Goal: Book appointment/travel/reservation

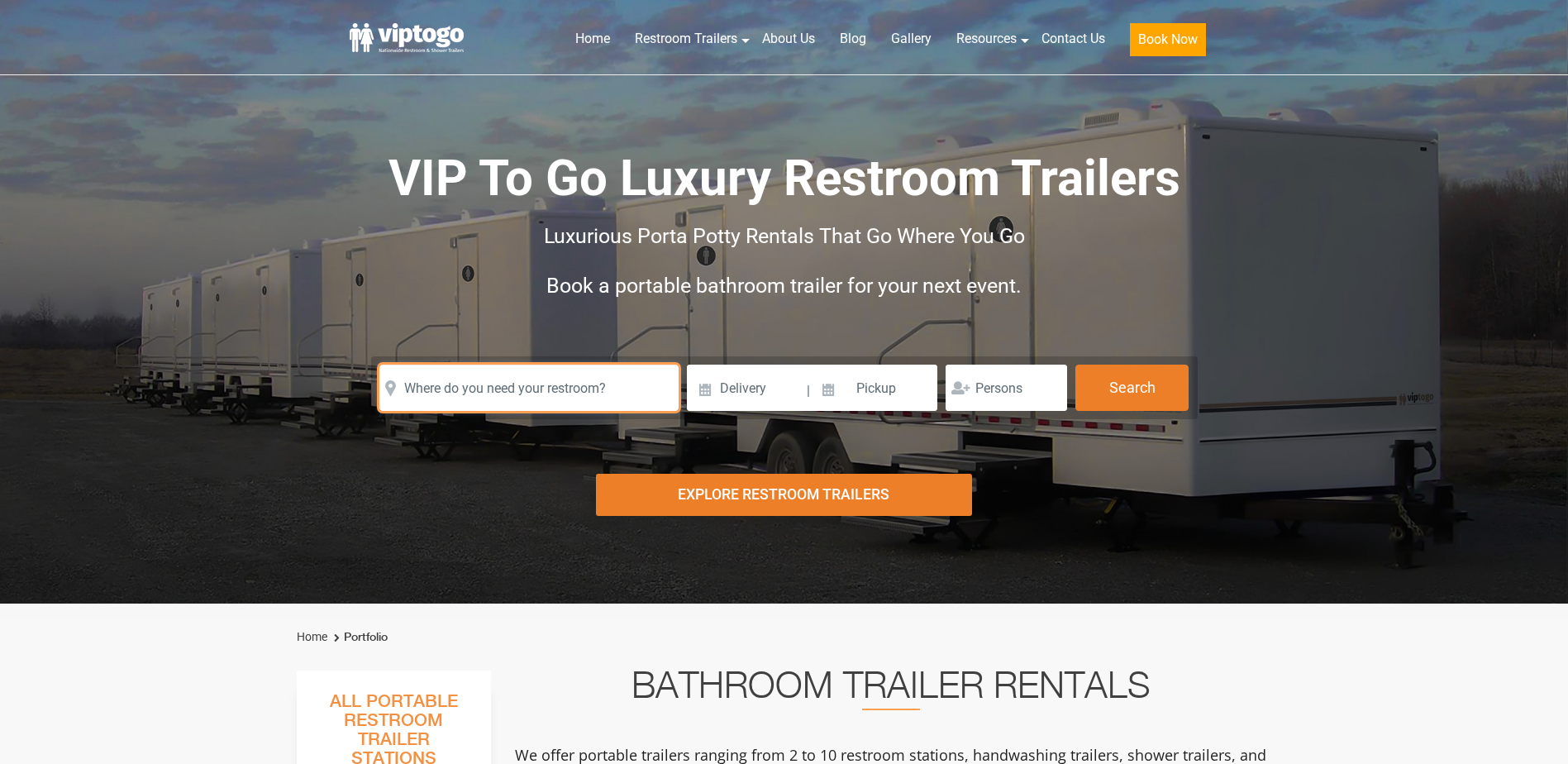
click at [478, 386] on input "text" at bounding box center [529, 387] width 300 height 46
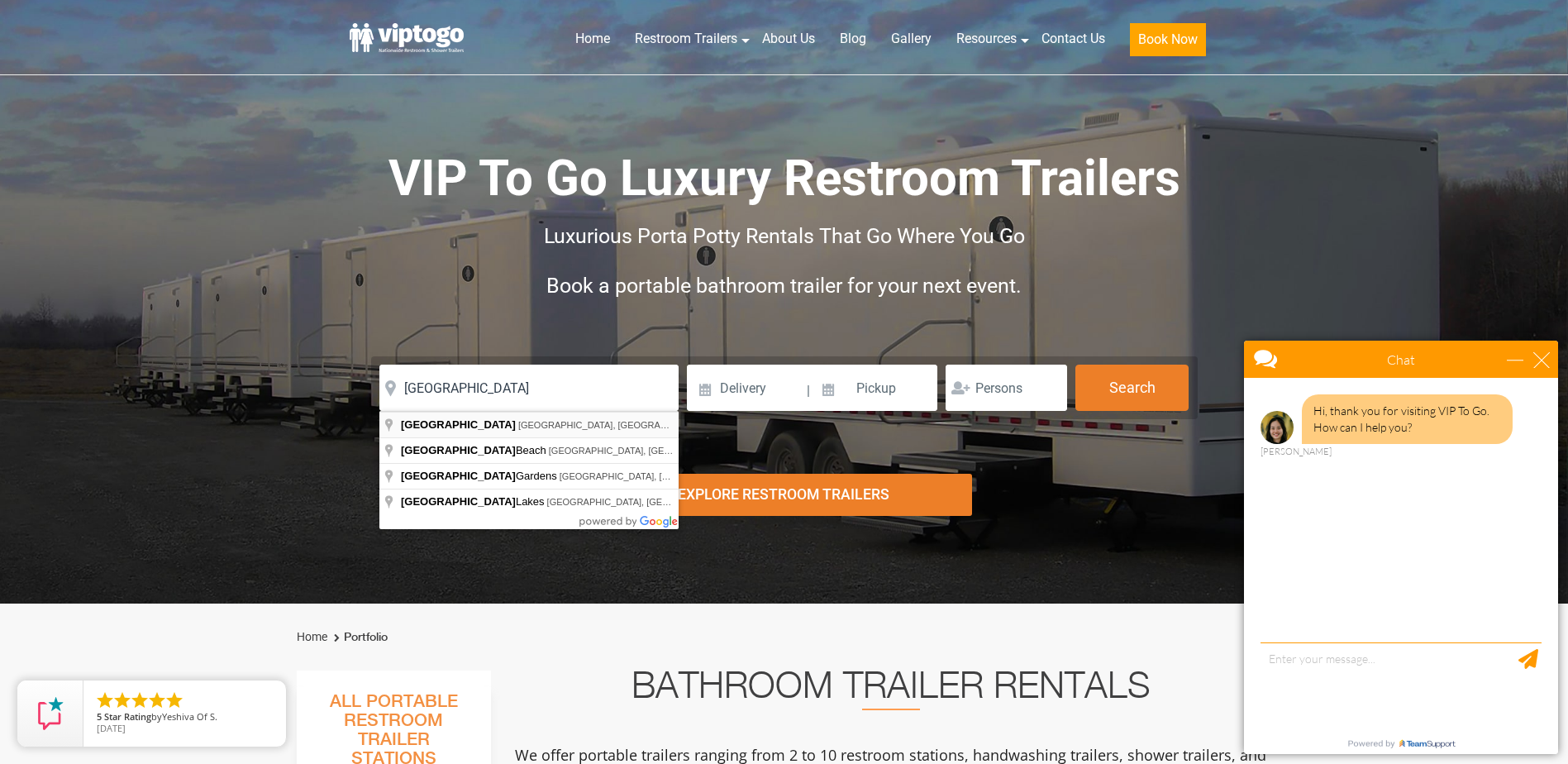
type input "[GEOGRAPHIC_DATA], [GEOGRAPHIC_DATA], [GEOGRAPHIC_DATA]"
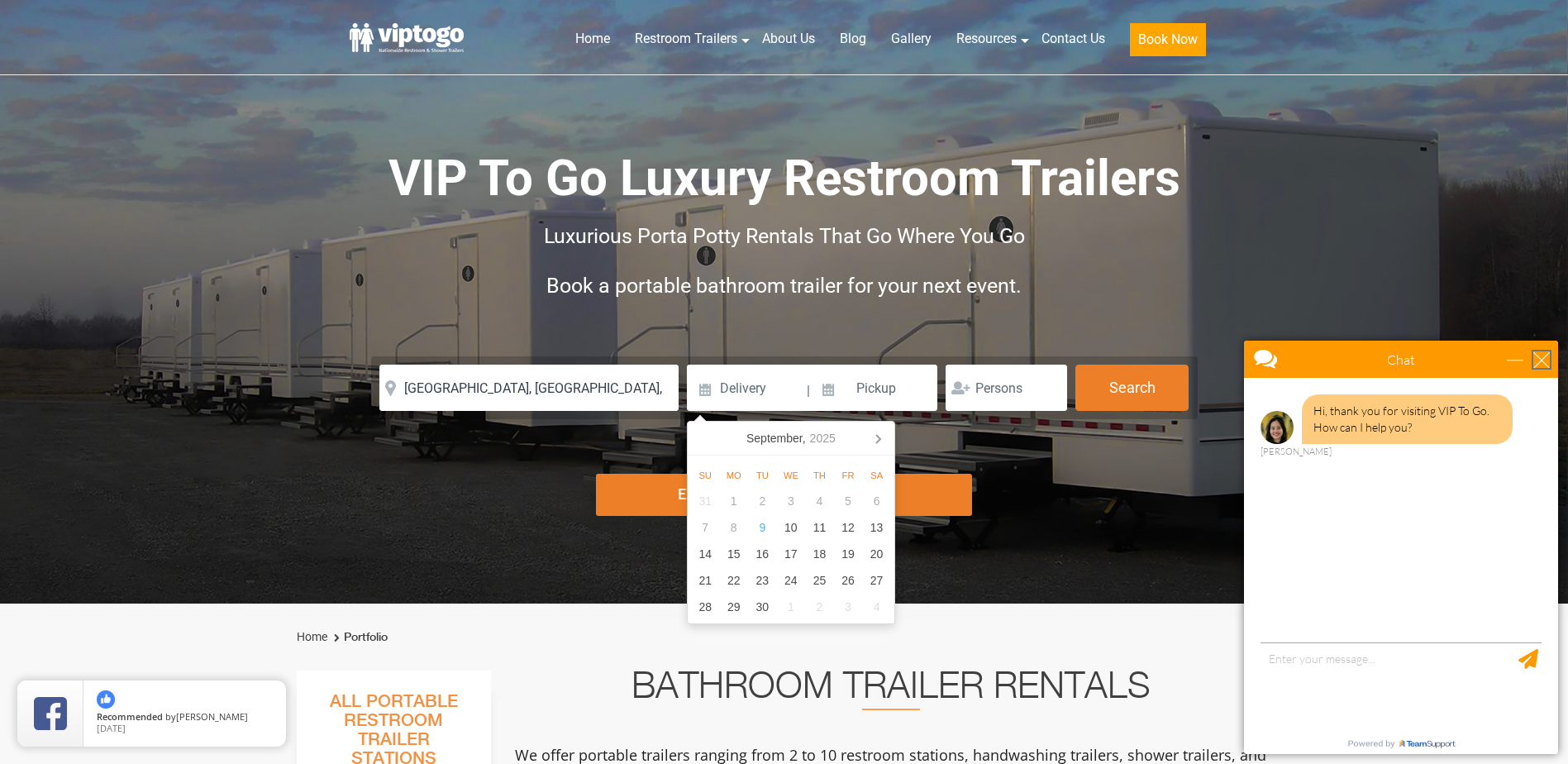
click at [1543, 360] on div "close" at bounding box center [1542, 360] width 16 height 16
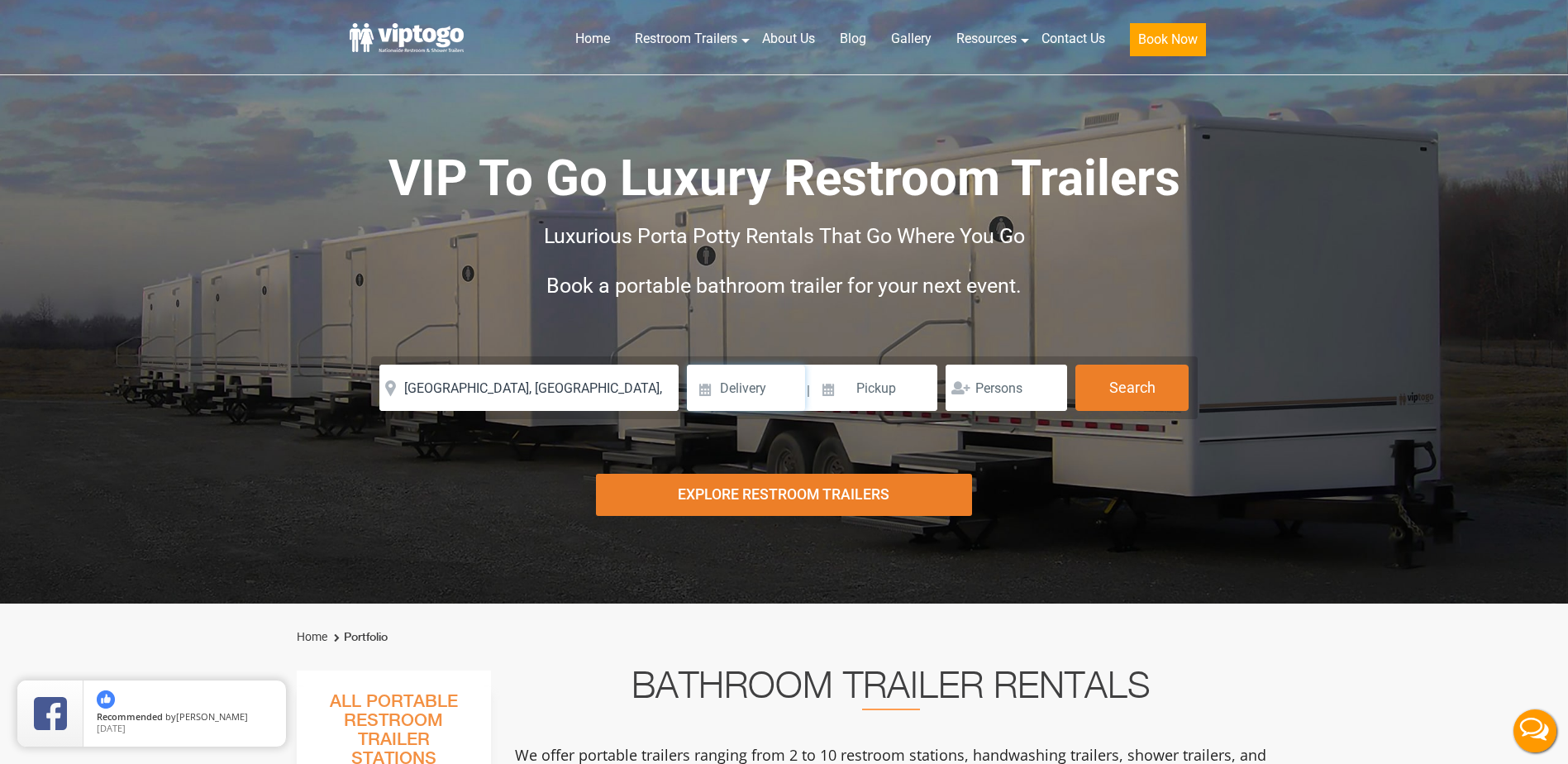
click at [765, 392] on input at bounding box center [746, 387] width 118 height 46
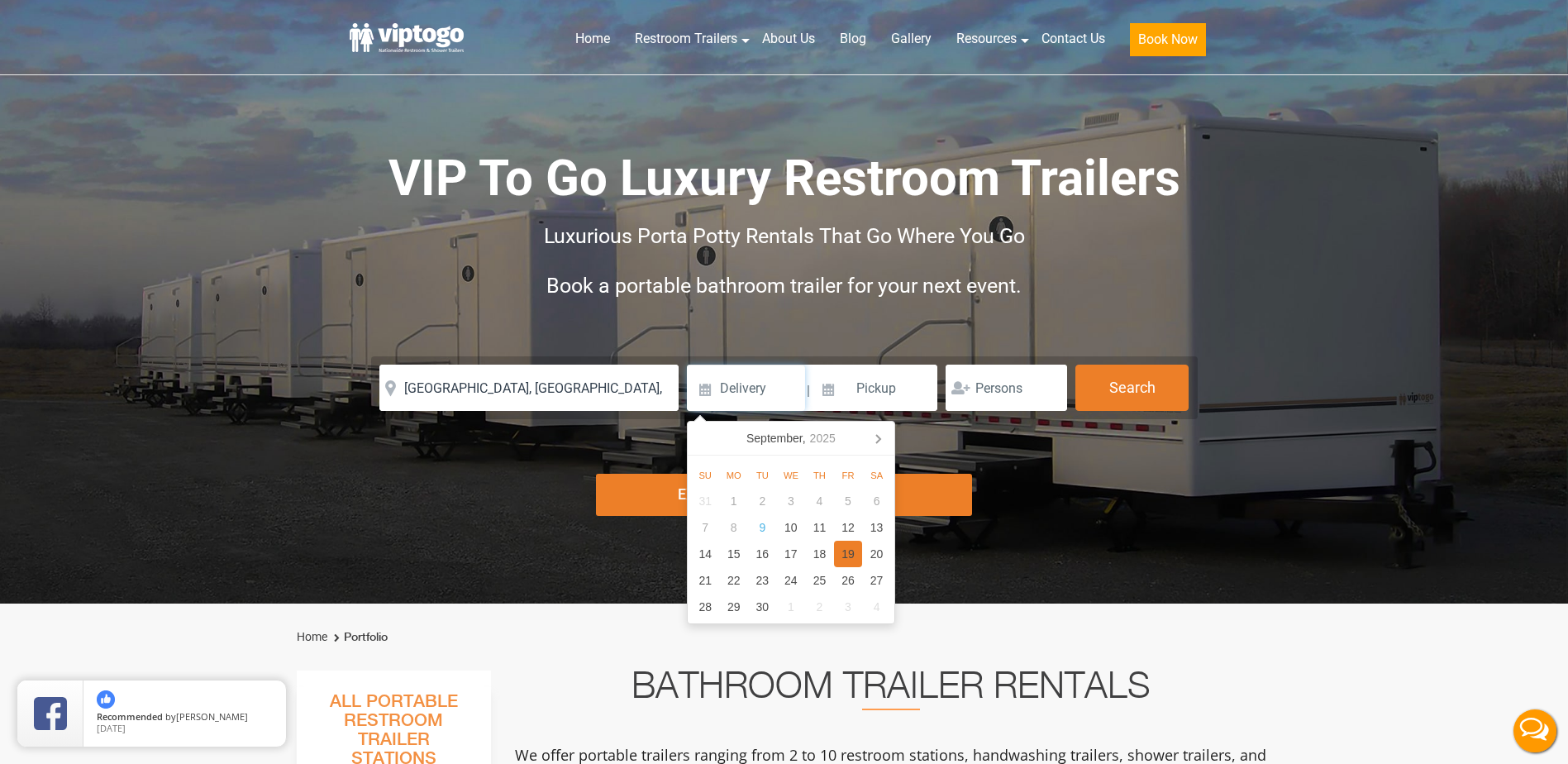
click at [851, 551] on div "19" at bounding box center [849, 554] width 29 height 26
type input "[DATE]"
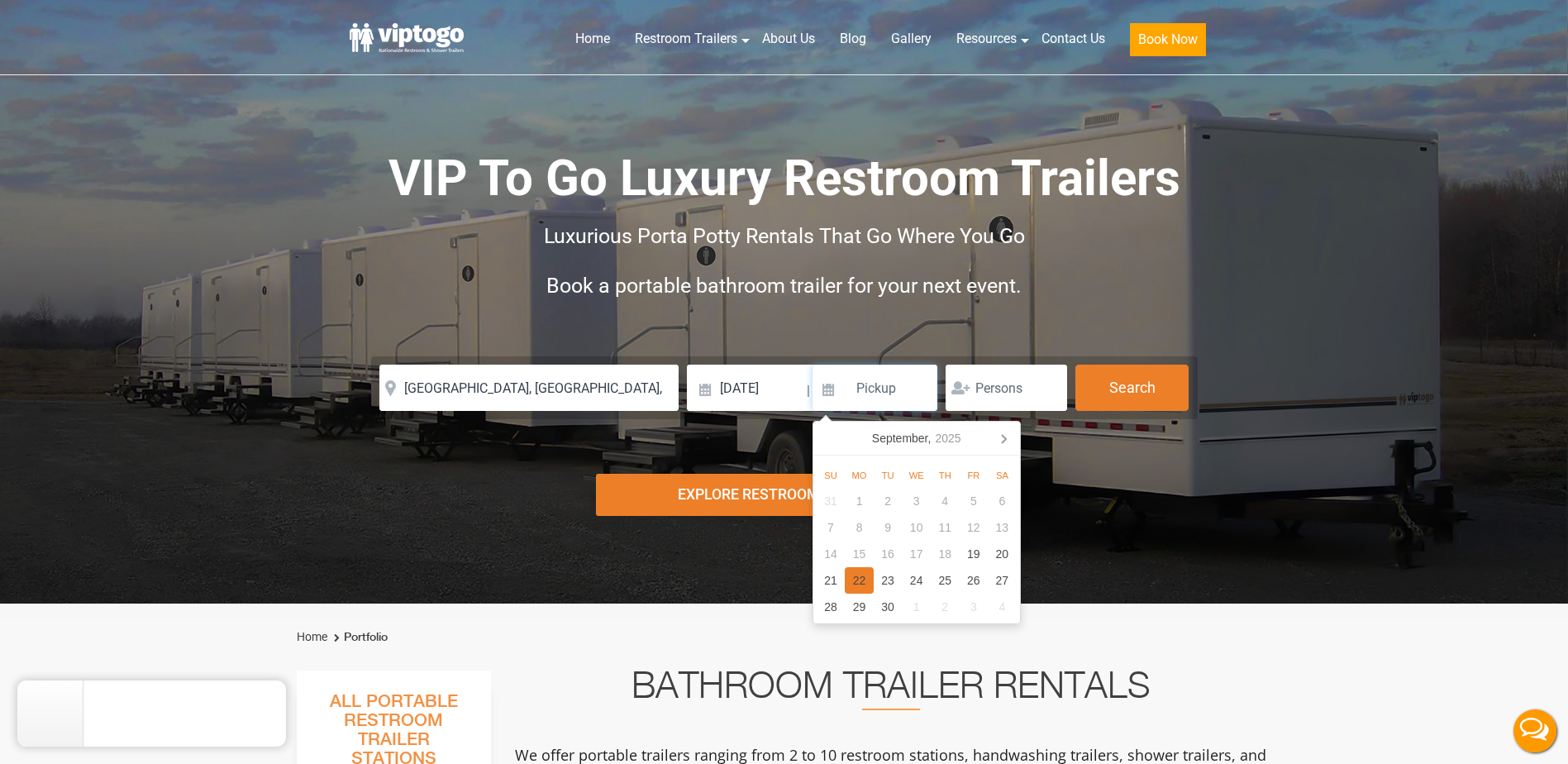
click at [859, 586] on div "22" at bounding box center [860, 580] width 29 height 26
type input "[DATE]"
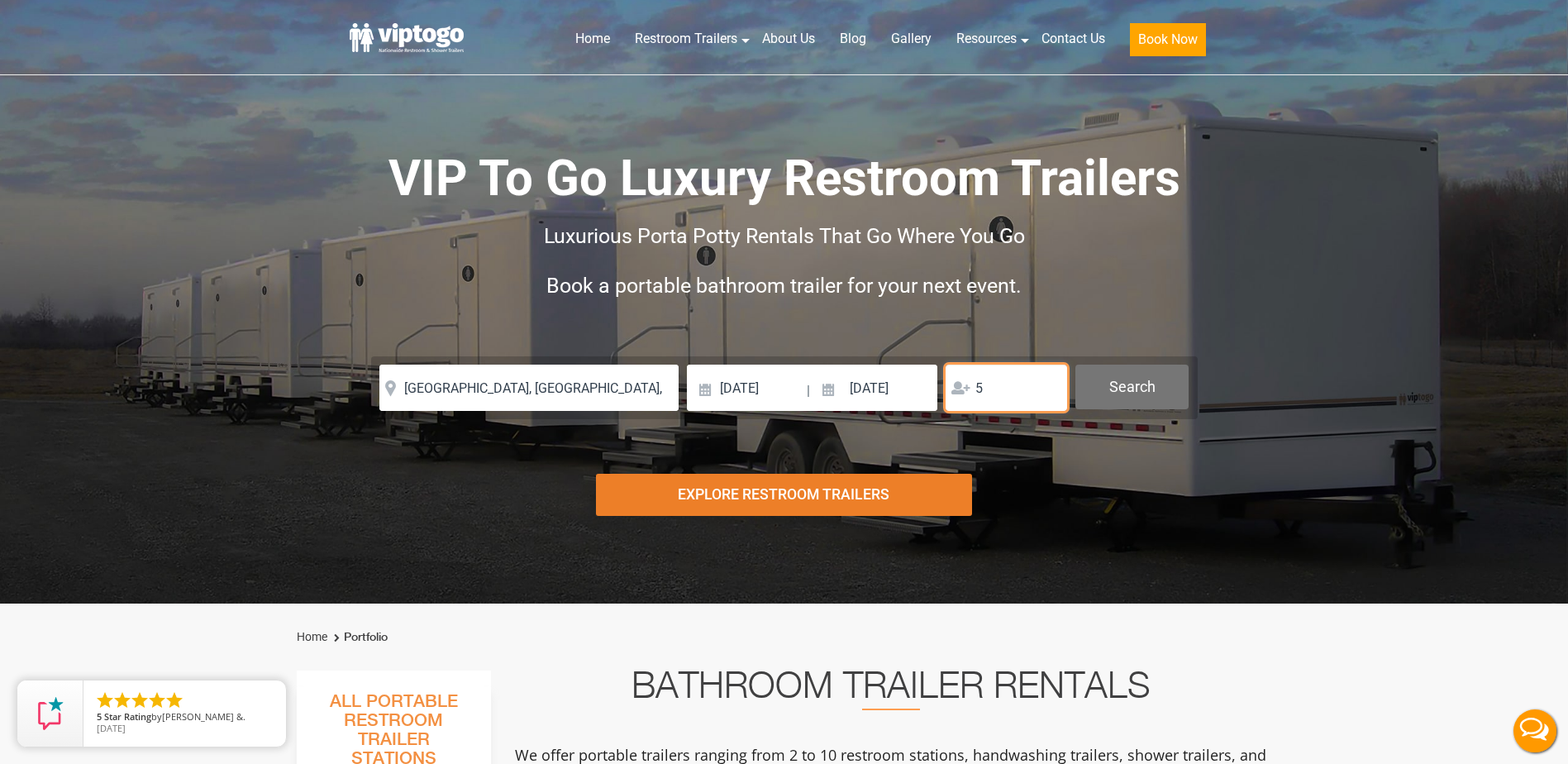
type input "5"
click at [1122, 389] on button "Search" at bounding box center [1132, 386] width 113 height 45
click at [1140, 385] on button "Search" at bounding box center [1132, 386] width 113 height 45
click at [1131, 380] on button "Search" at bounding box center [1132, 386] width 113 height 45
click at [1127, 392] on button "Search" at bounding box center [1132, 386] width 113 height 45
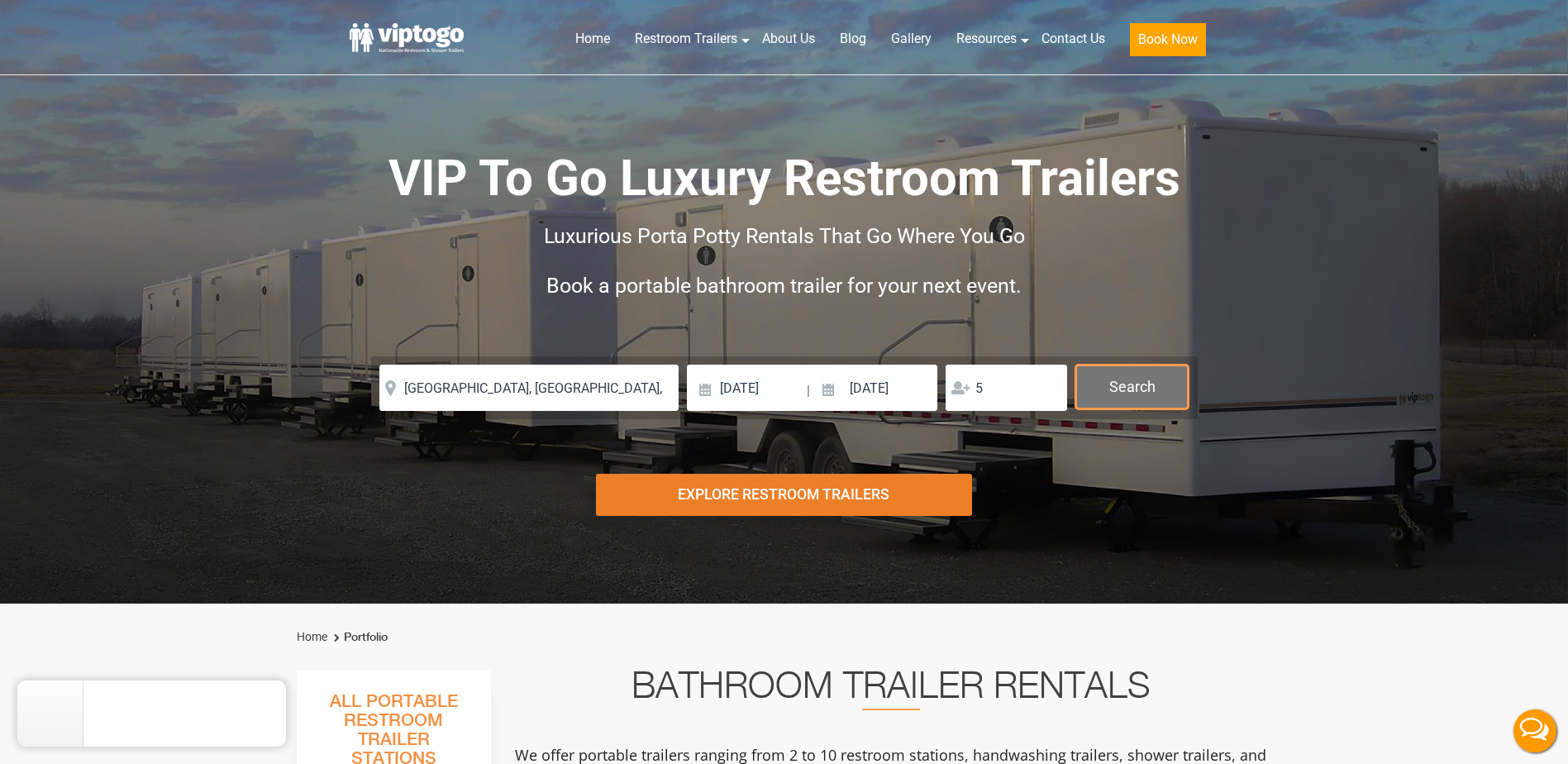
click at [1126, 382] on button "Search" at bounding box center [1132, 386] width 113 height 45
click at [1124, 386] on button "Search" at bounding box center [1132, 386] width 113 height 45
click at [1121, 386] on button "Search" at bounding box center [1132, 386] width 113 height 45
click at [1118, 382] on button "Search" at bounding box center [1132, 386] width 113 height 45
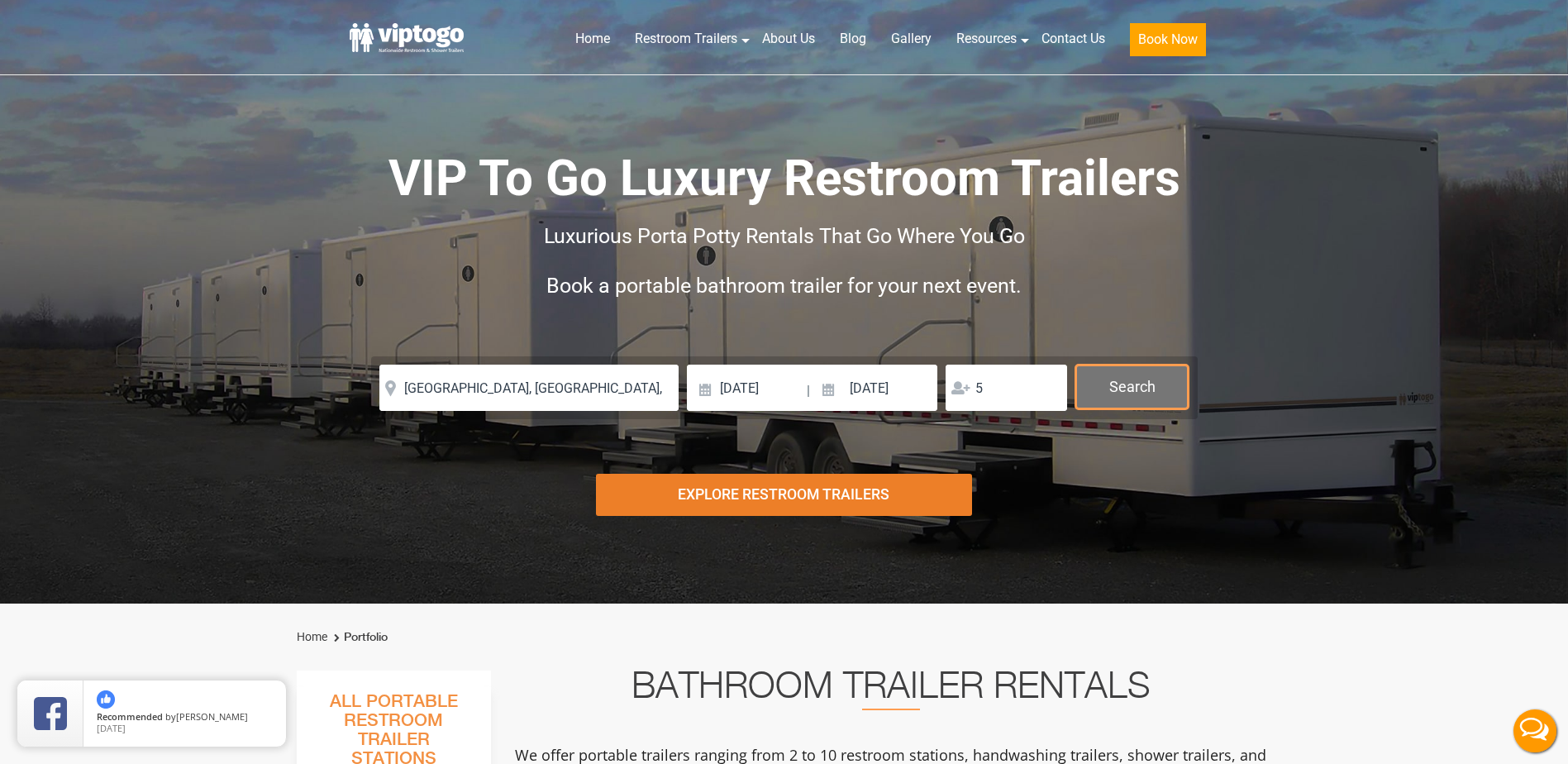
click at [1120, 392] on button "Search" at bounding box center [1132, 386] width 113 height 45
click at [1115, 383] on button "Search" at bounding box center [1132, 386] width 113 height 45
